Goal: Communication & Community: Answer question/provide support

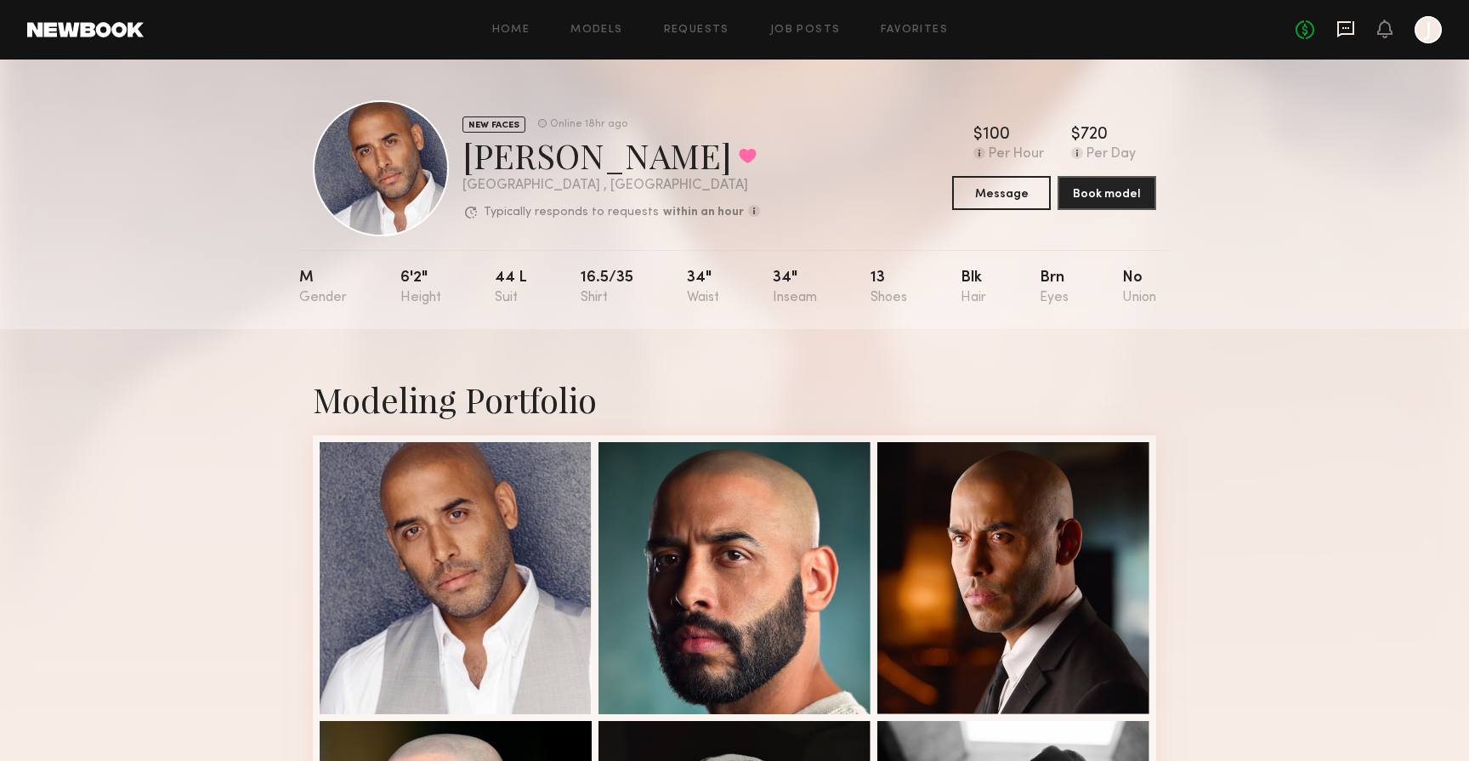
click at [1341, 36] on icon at bounding box center [1345, 29] width 19 height 19
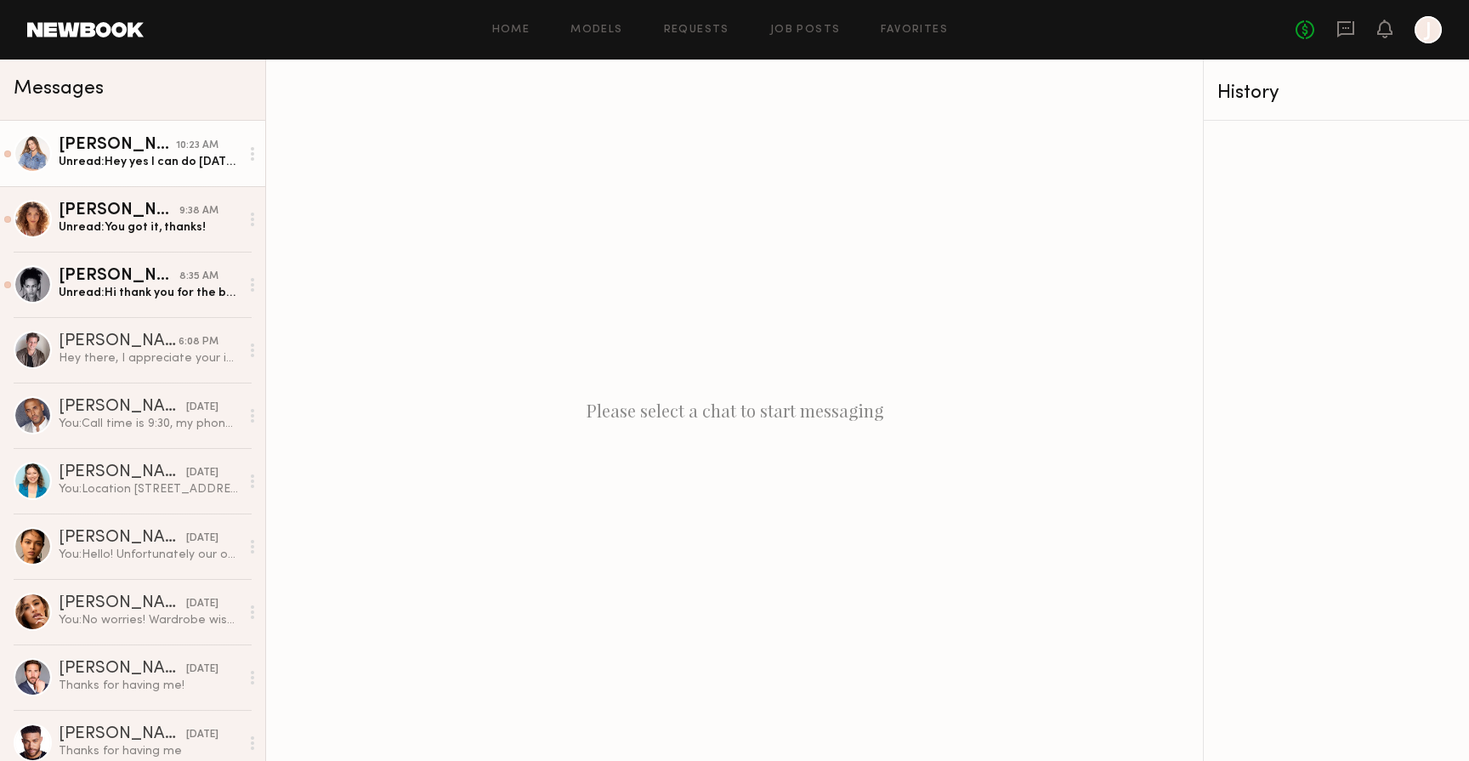
click at [171, 159] on div "Unread: Hey yes I can do [DATE] at the same time. Just to confirm it’s internal…" at bounding box center [149, 162] width 181 height 16
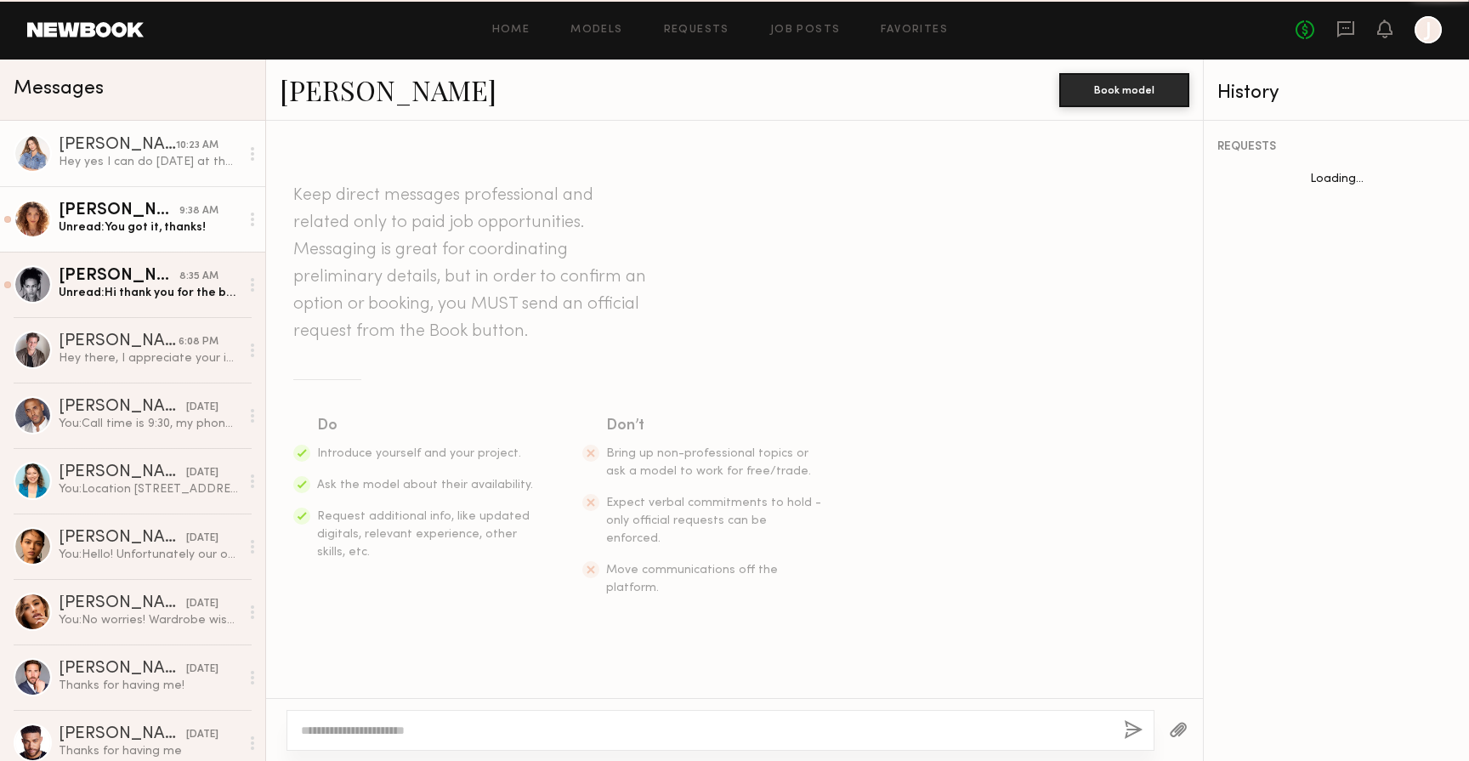
scroll to position [594, 0]
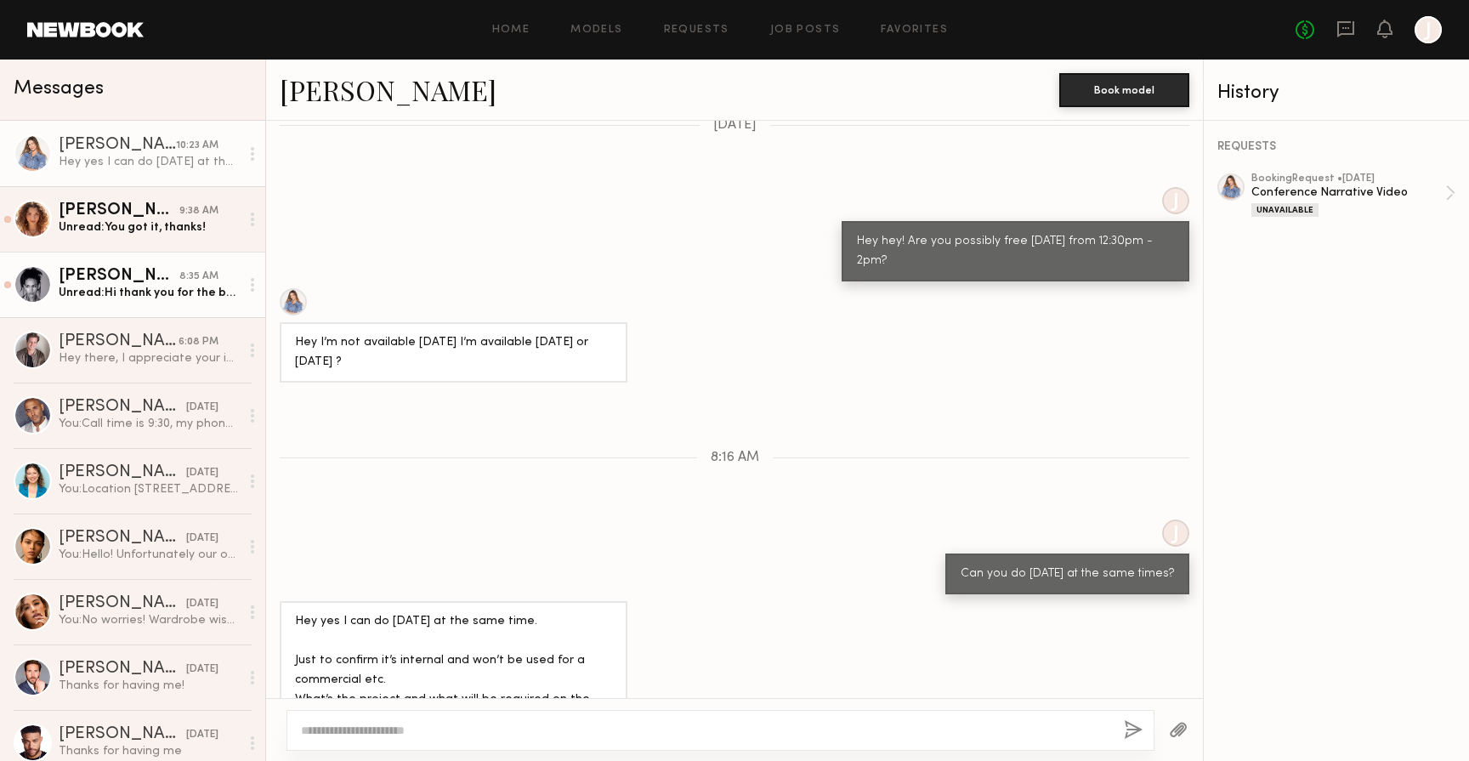
click at [167, 285] on div "Unread: Hi thank you for the booking request I declined previously because I or…" at bounding box center [149, 293] width 181 height 16
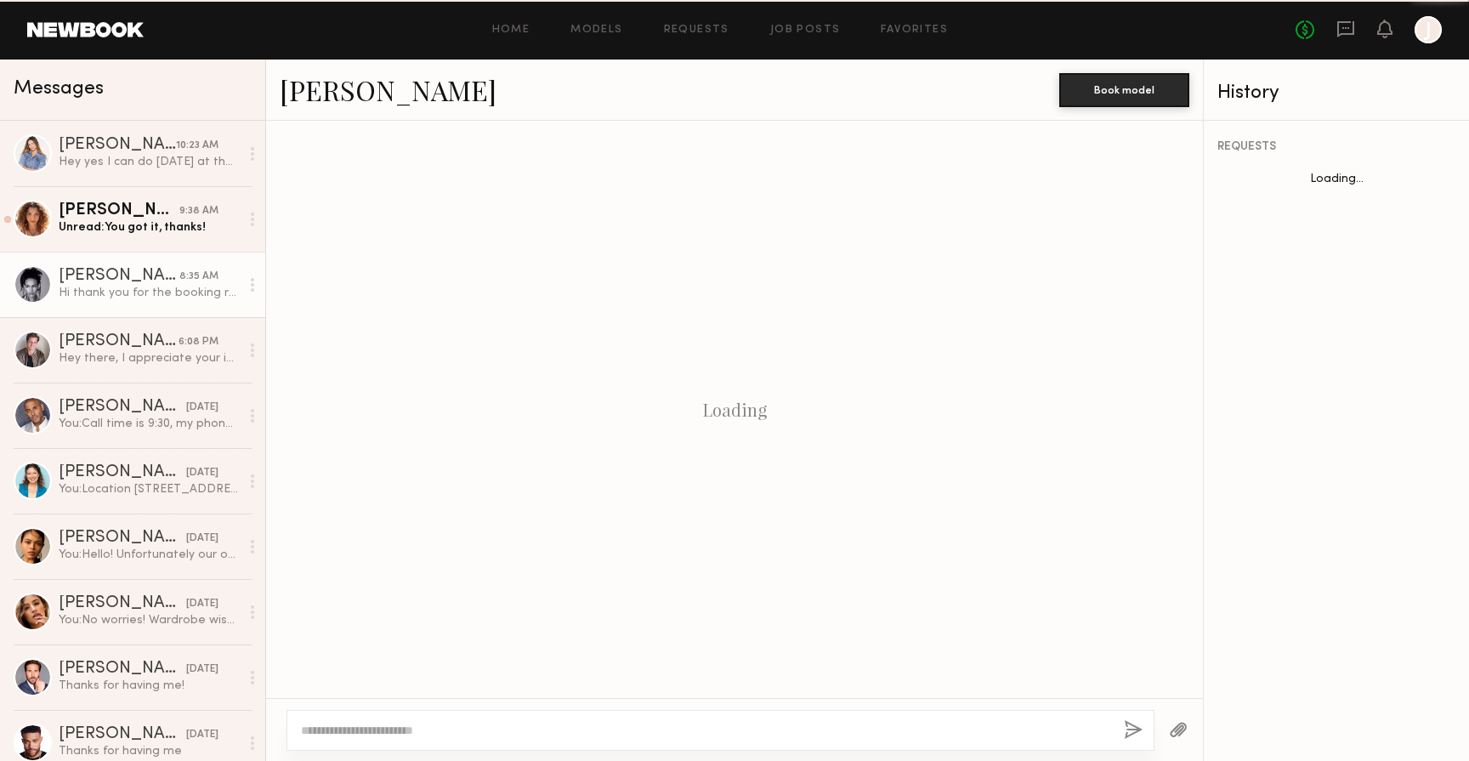
scroll to position [196, 0]
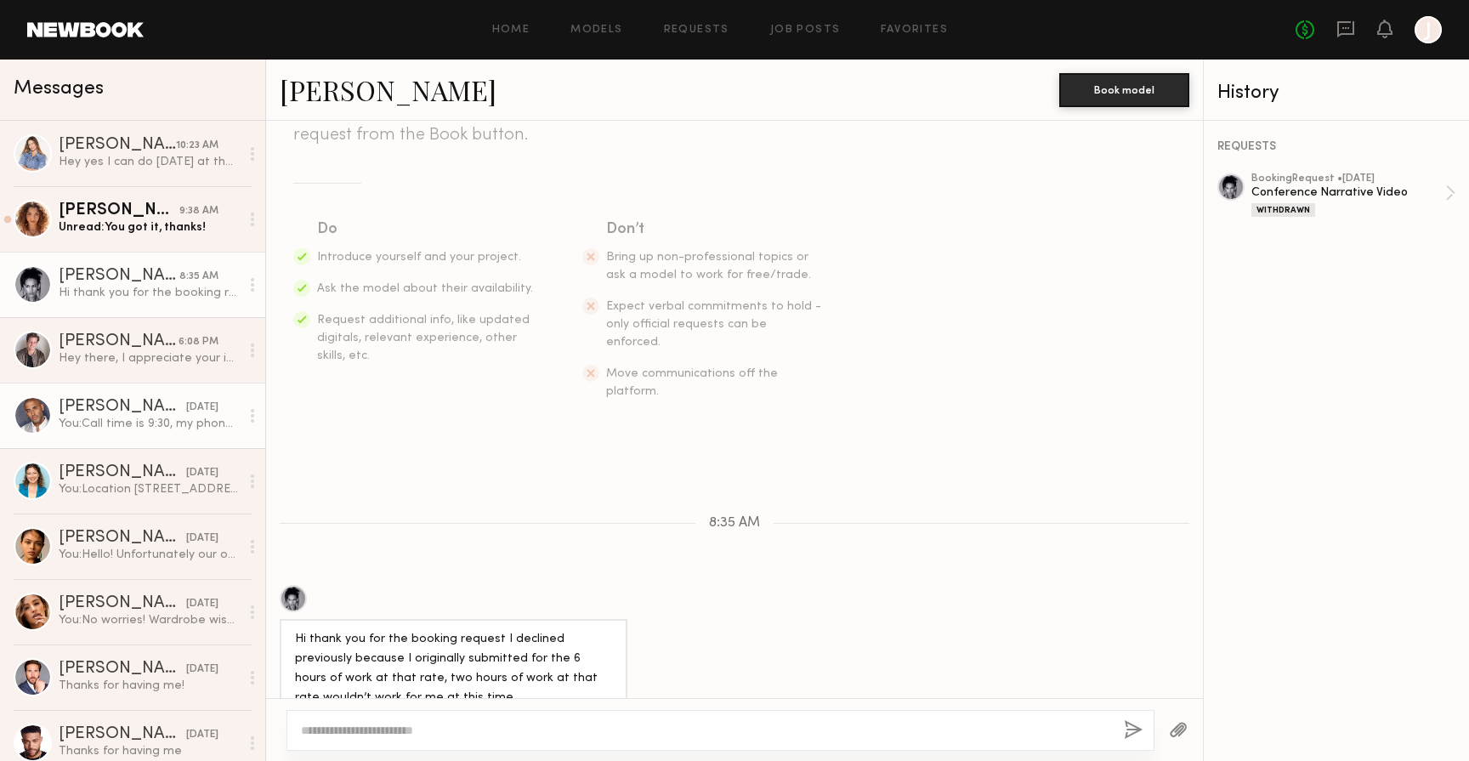
click at [169, 426] on div "You: Call time is 9:30, my phone number is [PHONE_NUMBER]" at bounding box center [149, 424] width 181 height 16
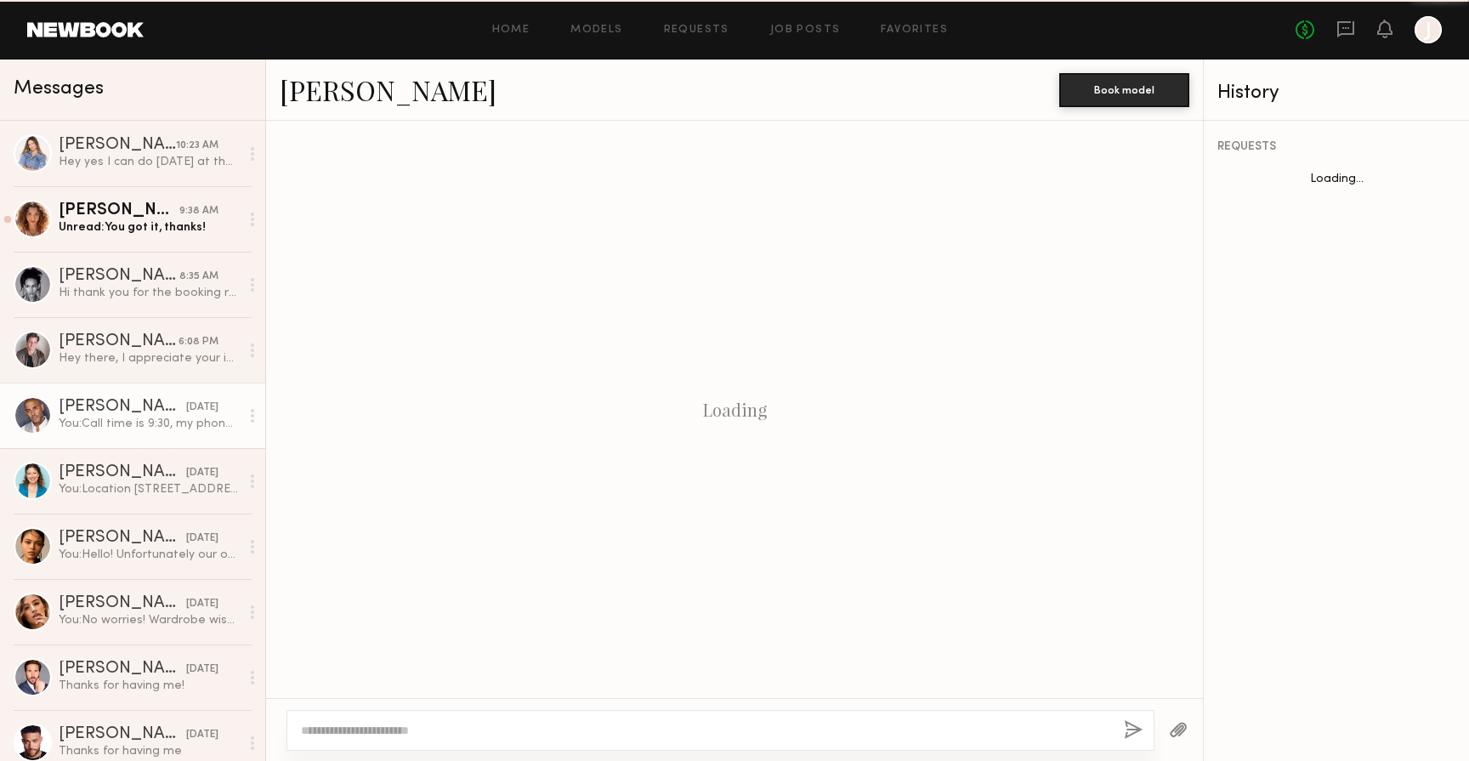
scroll to position [1678, 0]
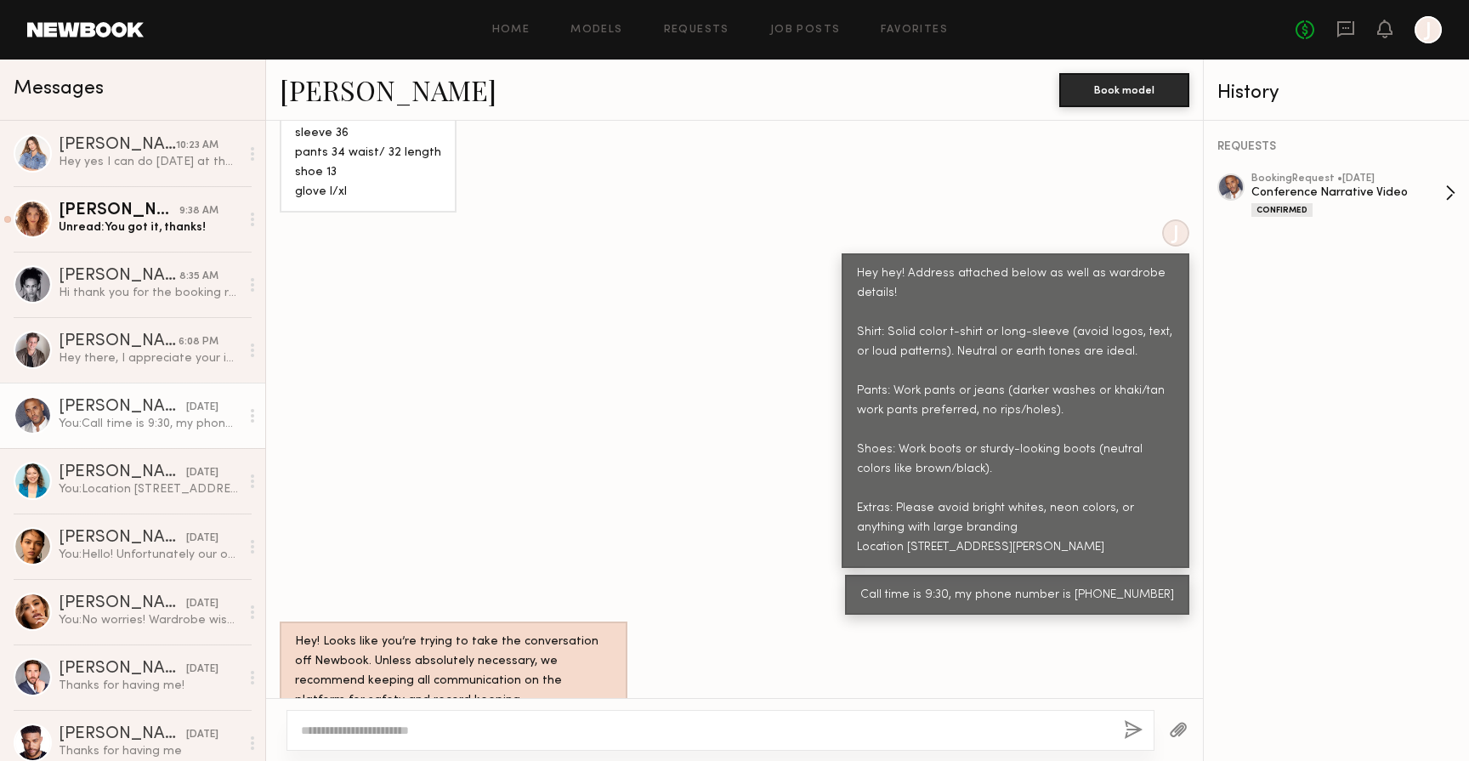
click at [1397, 204] on div "Confirmed" at bounding box center [1348, 209] width 194 height 14
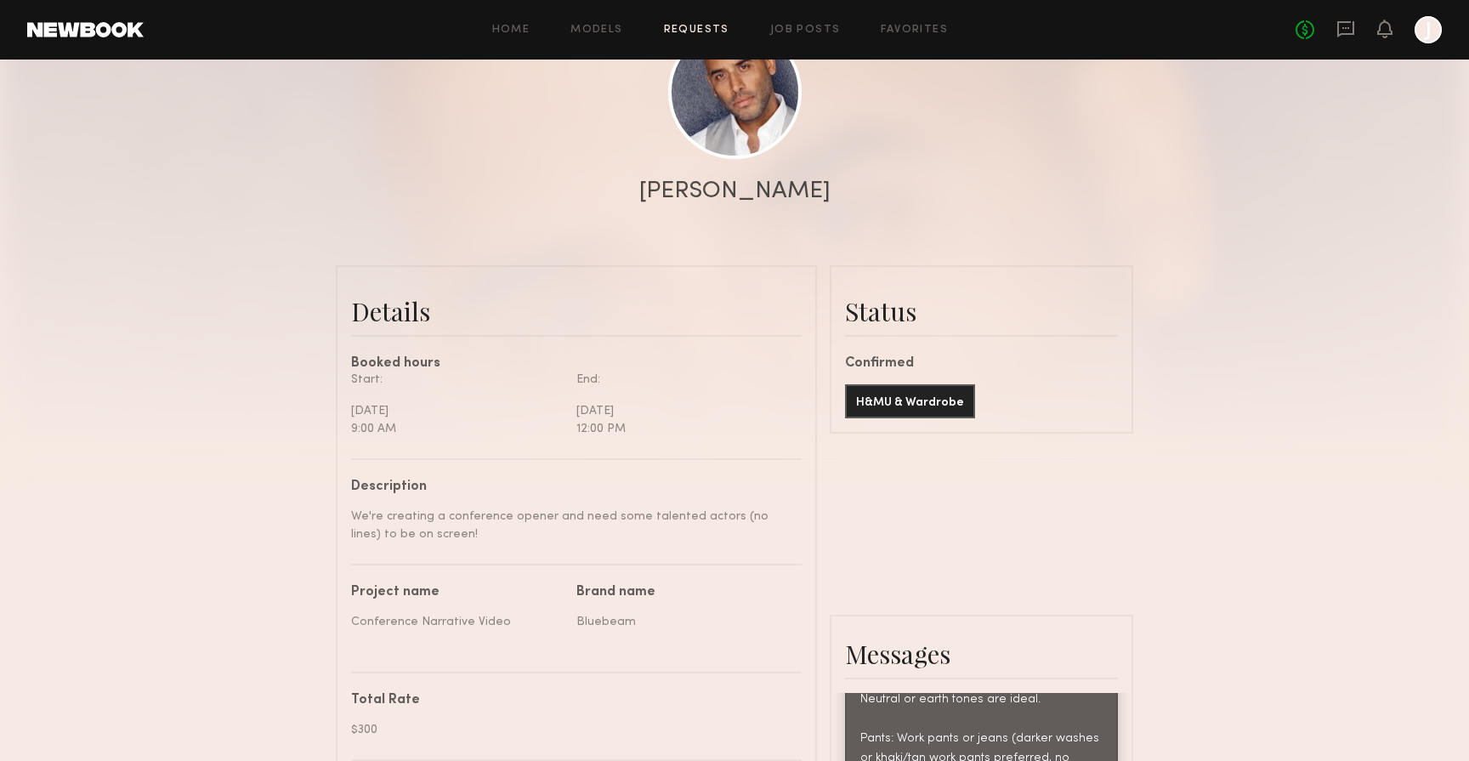
scroll to position [230, 0]
